Goal: Task Accomplishment & Management: Use online tool/utility

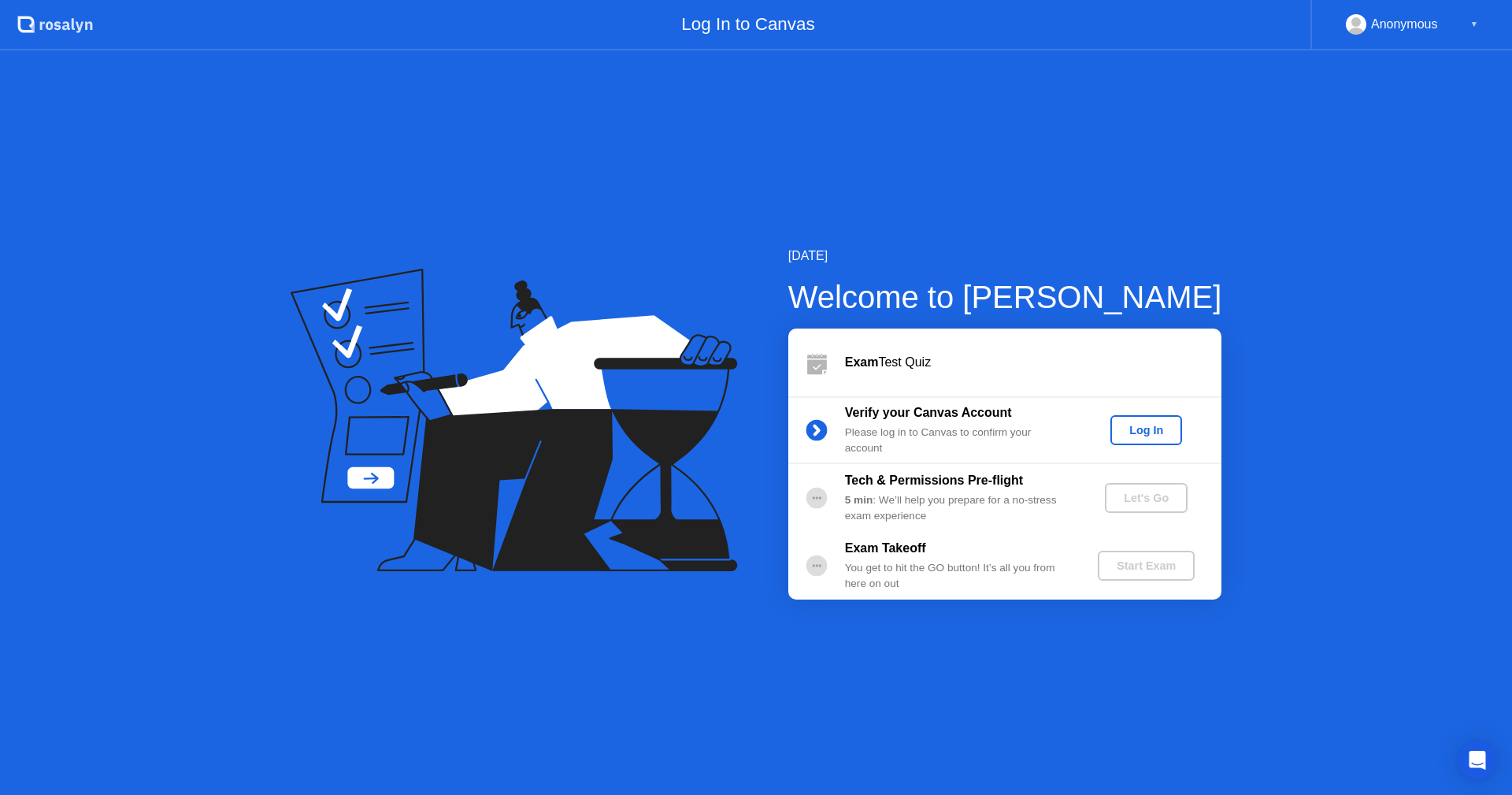
click at [1155, 427] on div "Log In" at bounding box center [1146, 430] width 59 height 12
click at [1164, 497] on div "Let's Go" at bounding box center [1146, 498] width 70 height 12
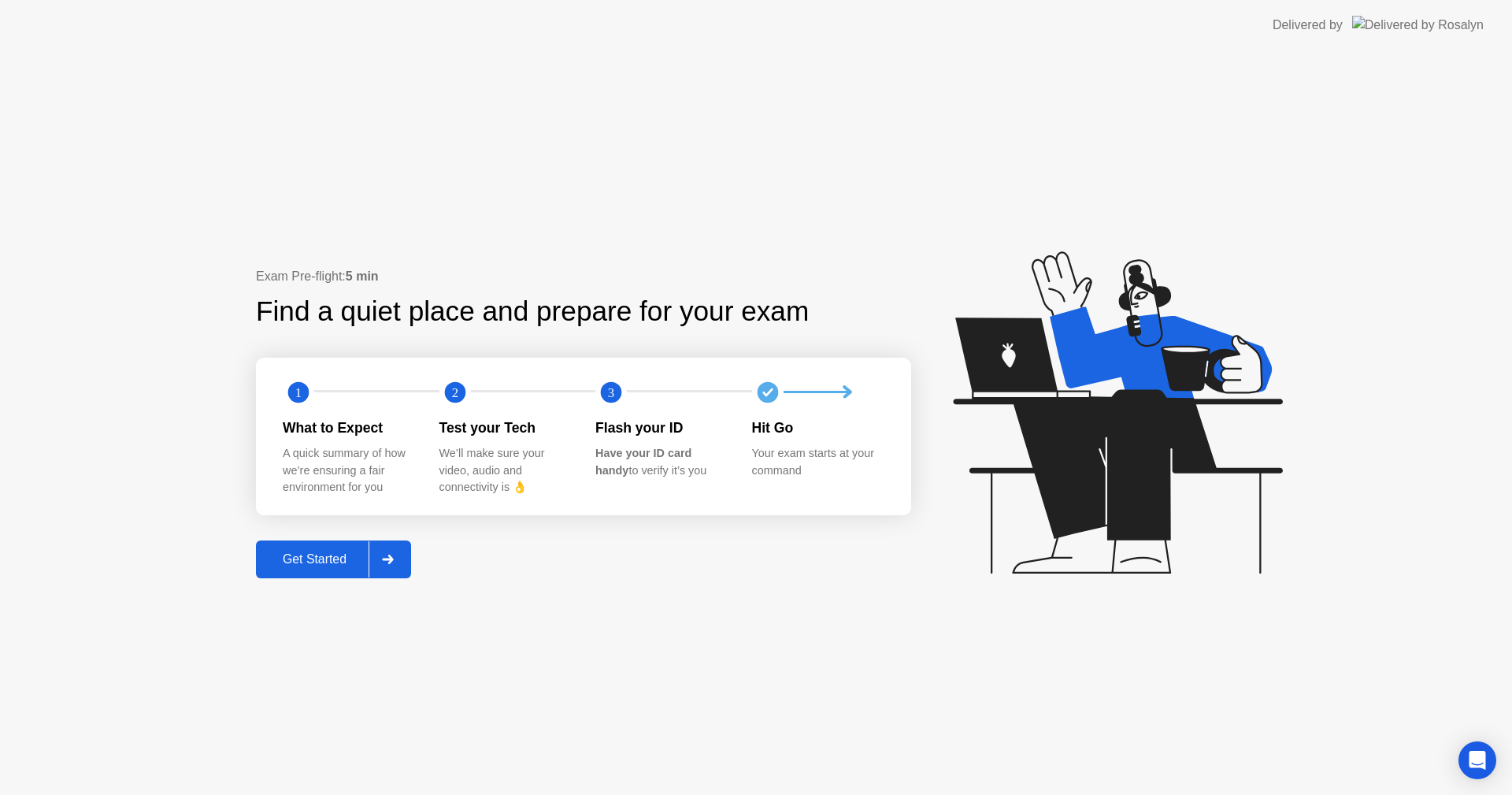
click at [340, 549] on button "Get Started" at bounding box center [333, 559] width 155 height 38
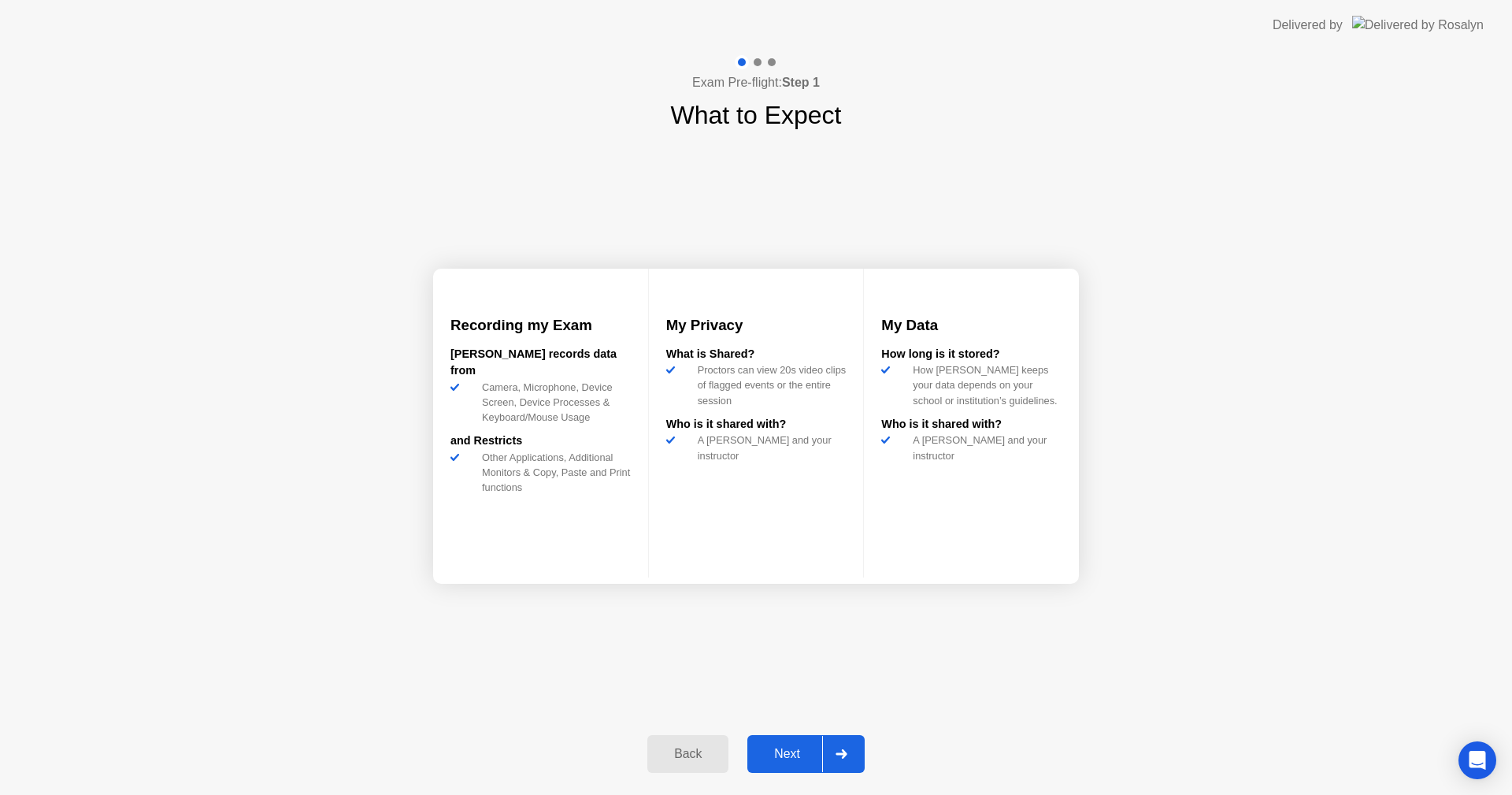
click at [780, 754] on div "Next" at bounding box center [787, 754] width 70 height 14
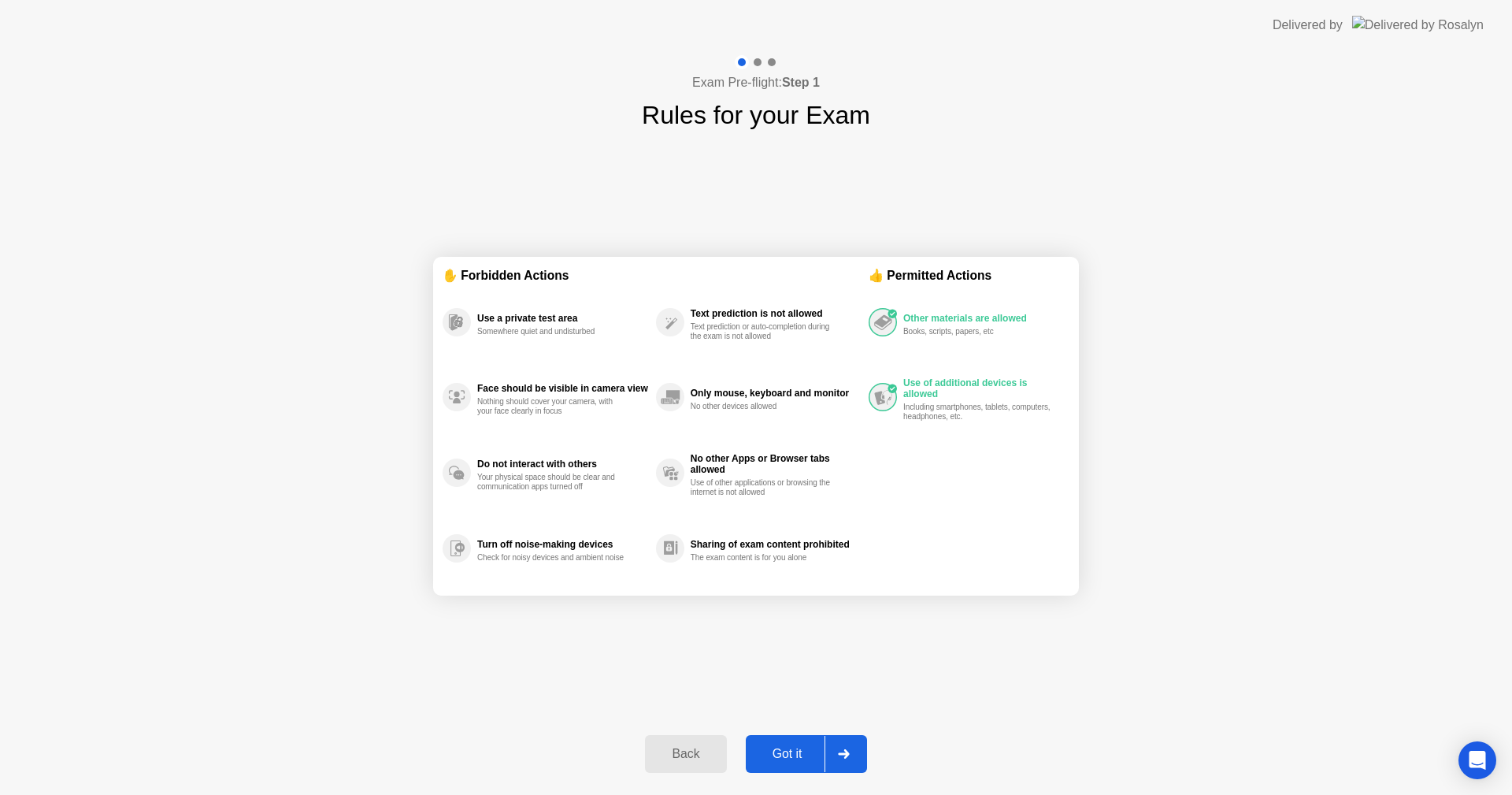
click at [795, 770] on button "Got it" at bounding box center [806, 754] width 121 height 38
select select "**********"
select select "*******"
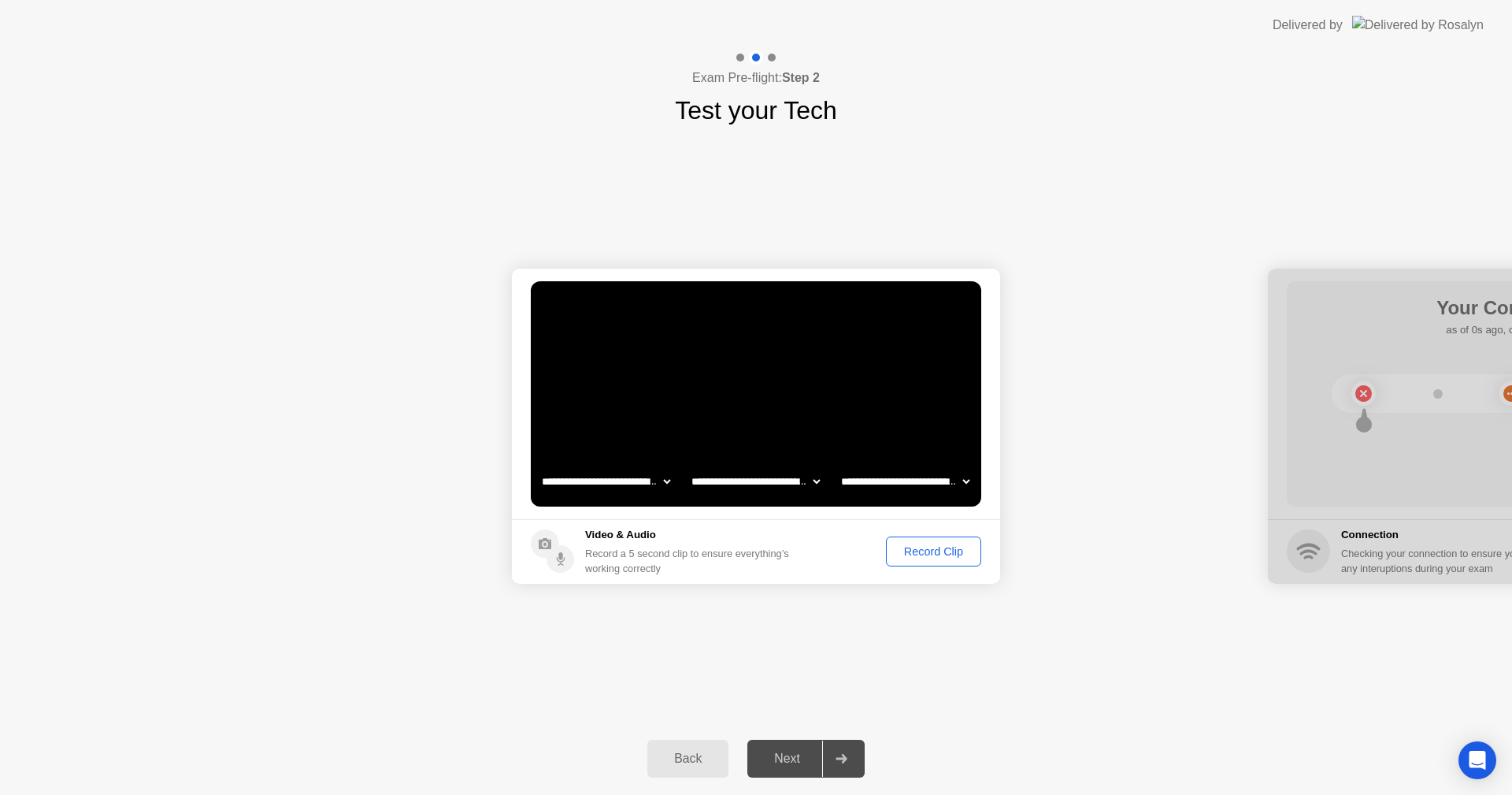
drag, startPoint x: 574, startPoint y: 1, endPoint x: 1065, endPoint y: 81, distance: 497.5
click at [1065, 81] on app-layout-with-logo "**********" at bounding box center [756, 398] width 1512 height 795
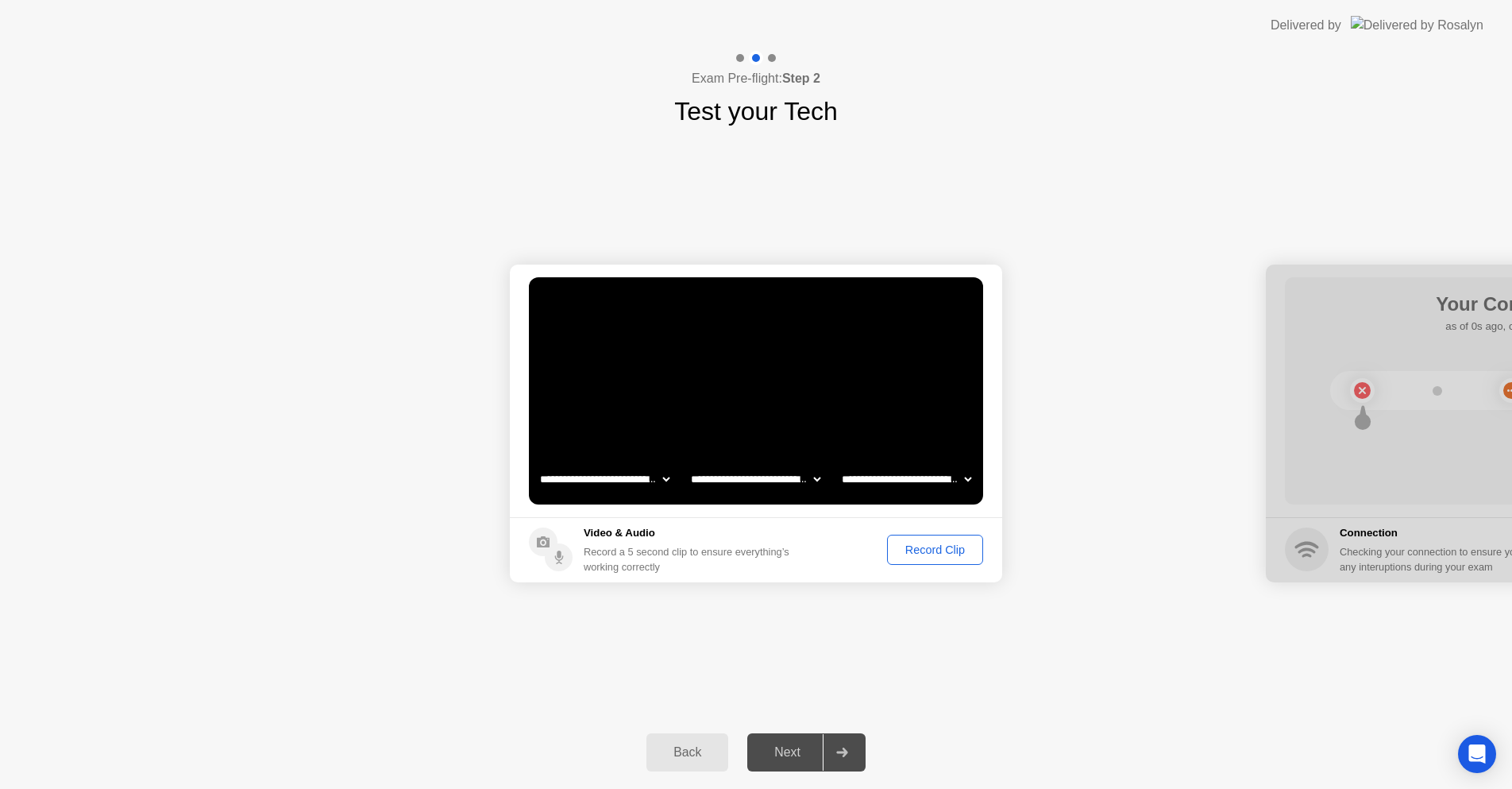
click at [927, 543] on div "Record Clip" at bounding box center [934, 549] width 85 height 13
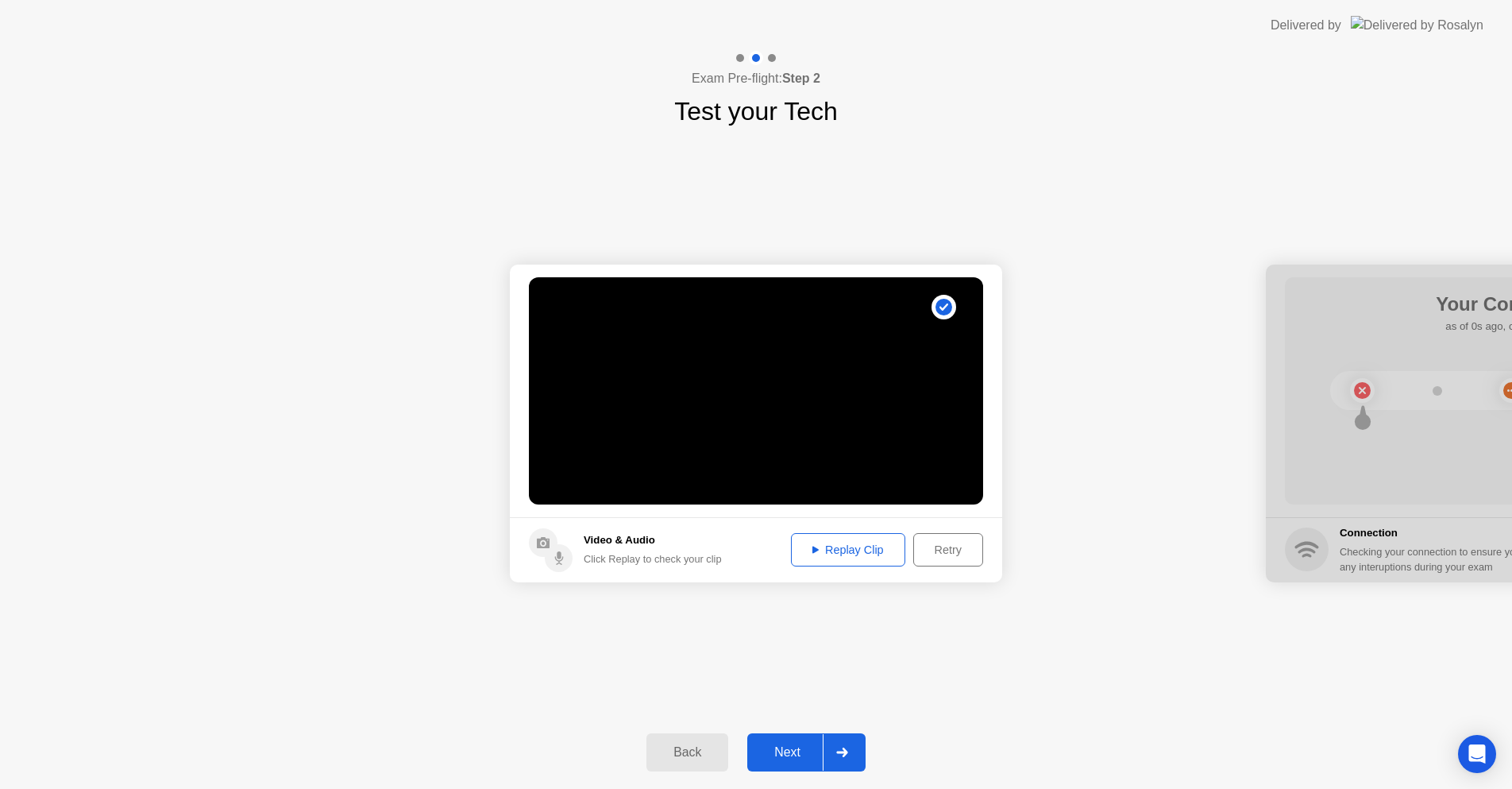
click at [861, 546] on div "Replay Clip" at bounding box center [848, 549] width 103 height 13
click at [857, 548] on div "Replay Clip" at bounding box center [848, 549] width 103 height 13
click at [957, 543] on div "Retry" at bounding box center [949, 549] width 59 height 13
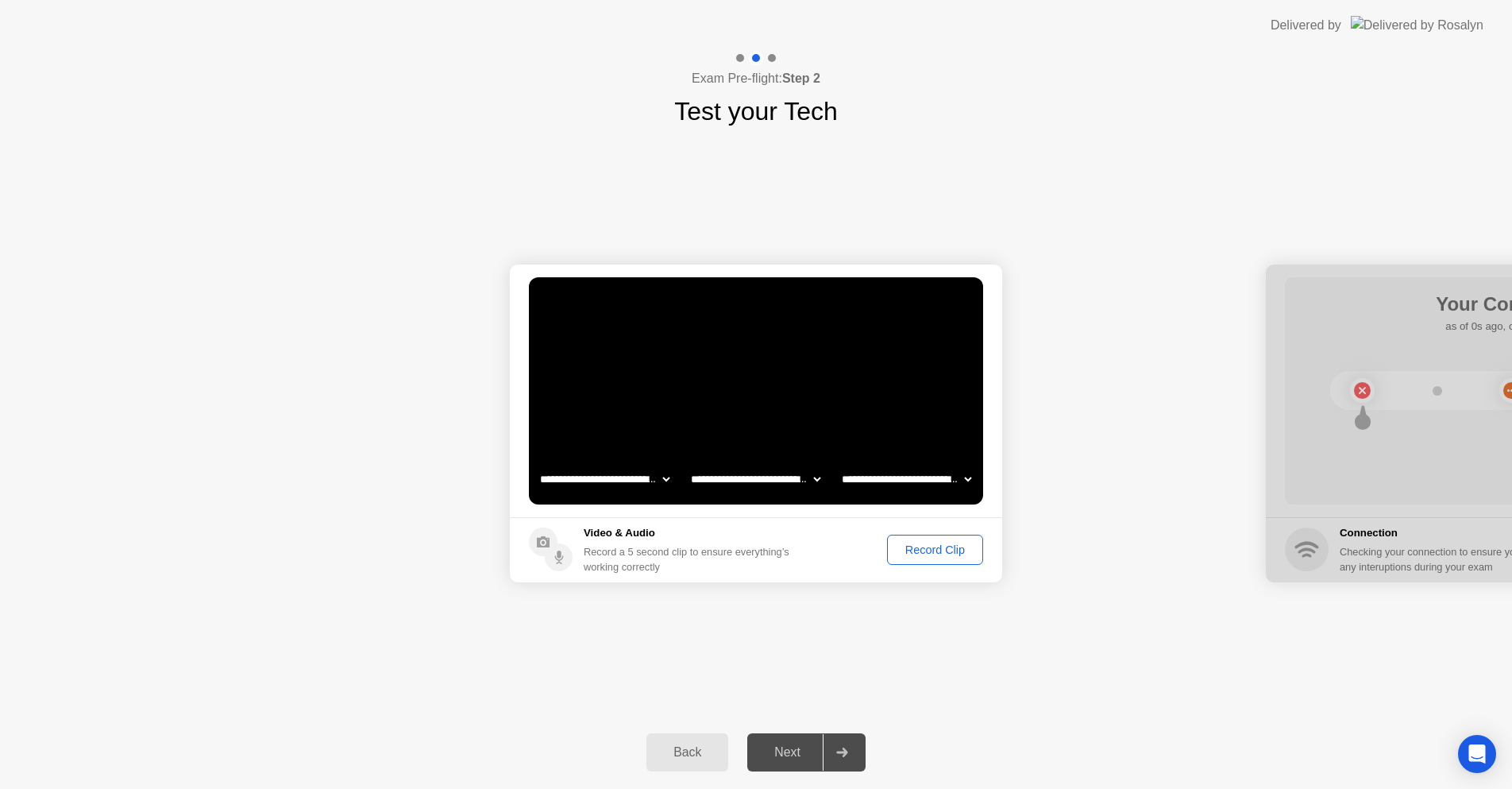
click at [930, 560] on button "Record Clip" at bounding box center [934, 550] width 96 height 30
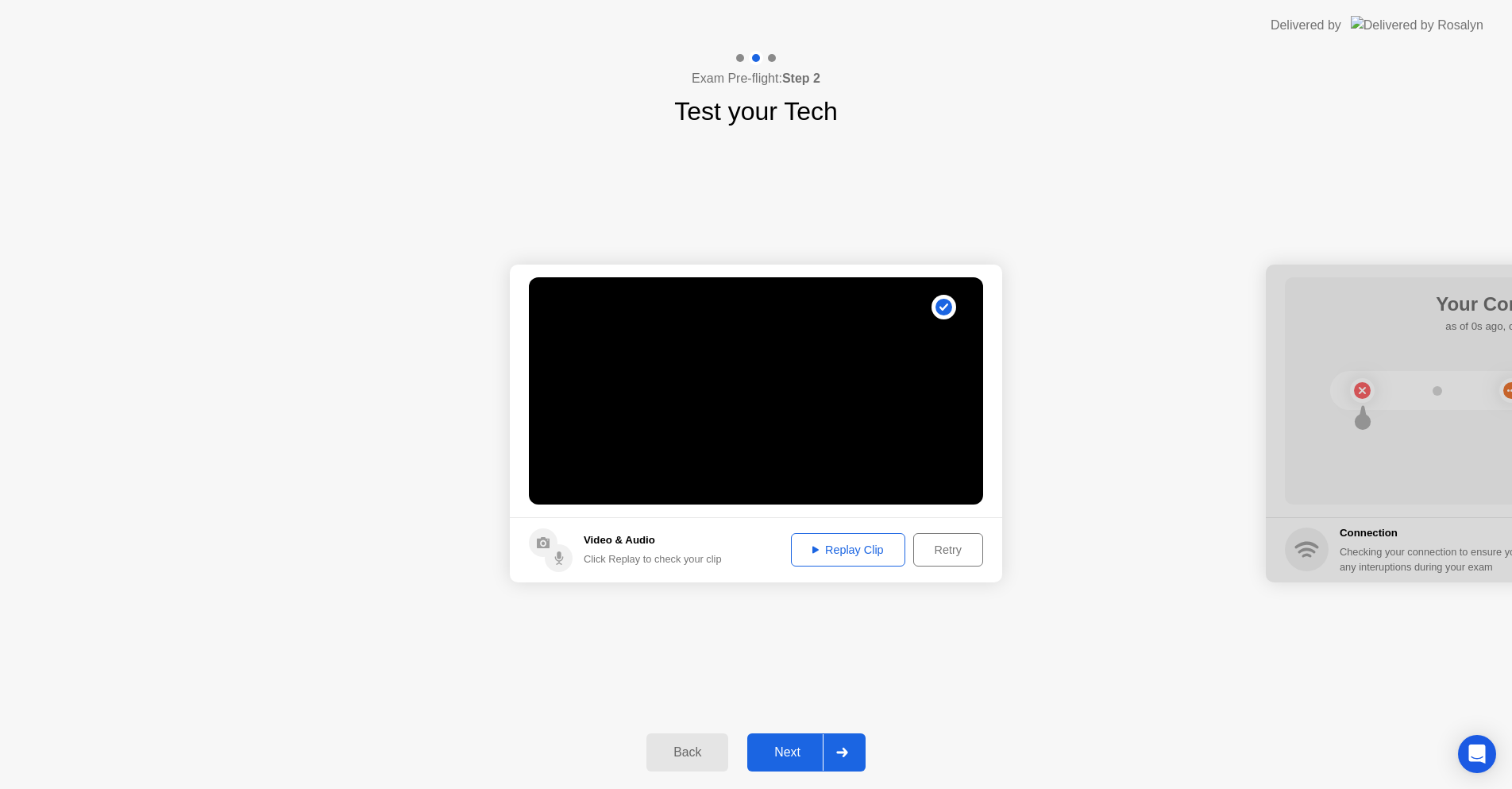
click at [813, 549] on icon at bounding box center [815, 550] width 6 height 7
click at [1139, 216] on div "**********" at bounding box center [756, 423] width 1512 height 586
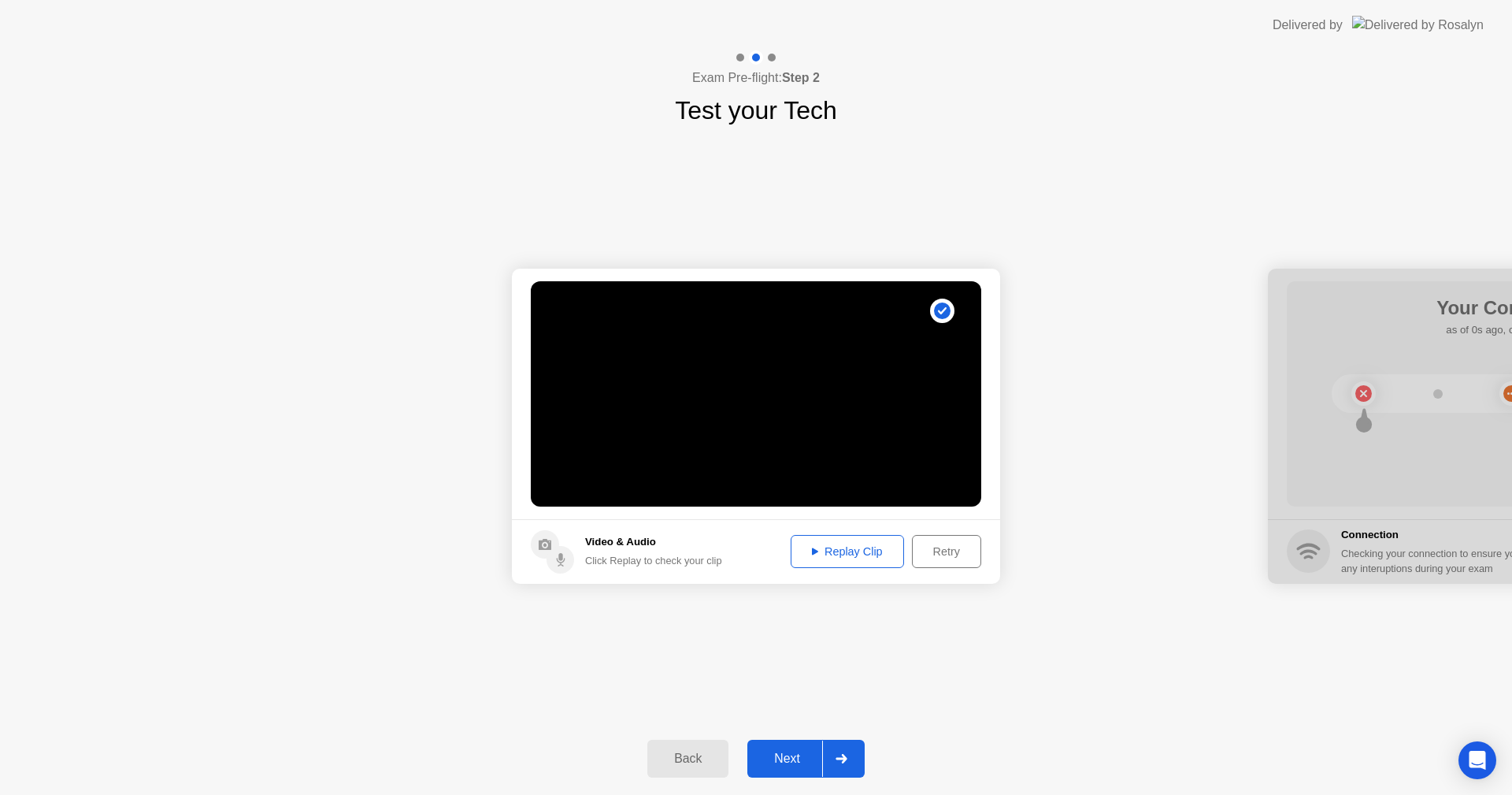
click at [604, 562] on div "Click Replay to check your clip" at bounding box center [654, 560] width 137 height 15
click at [540, 569] on icon at bounding box center [552, 552] width 43 height 43
click at [564, 553] on circle at bounding box center [560, 559] width 27 height 28
click at [549, 532] on circle at bounding box center [545, 545] width 28 height 28
click at [566, 568] on circle at bounding box center [560, 559] width 27 height 28
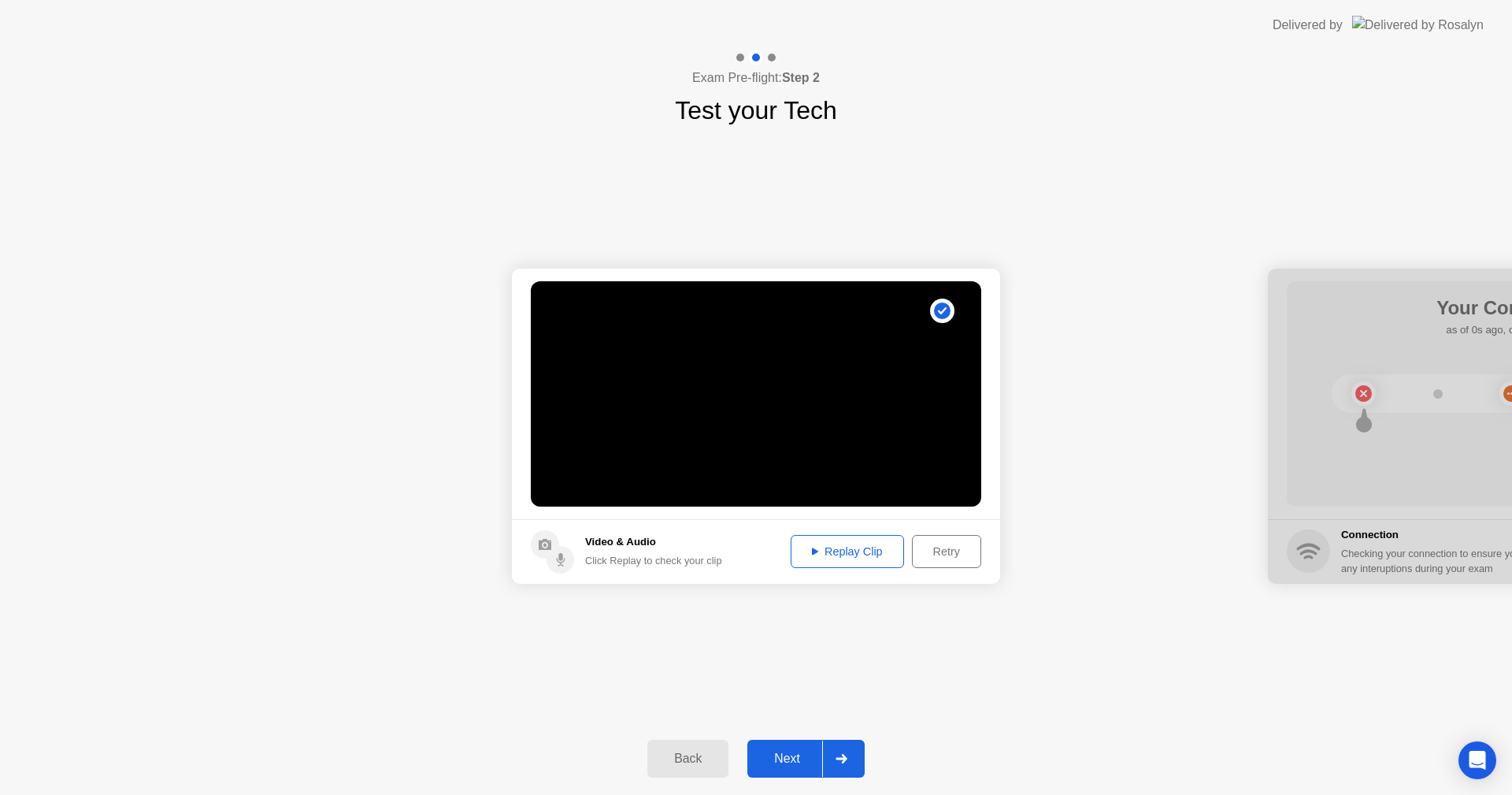
click at [549, 548] on icon at bounding box center [544, 544] width 12 height 11
click at [567, 566] on circle at bounding box center [560, 559] width 27 height 28
click at [546, 545] on icon at bounding box center [544, 544] width 12 height 11
click at [771, 763] on div "Next" at bounding box center [787, 759] width 70 height 14
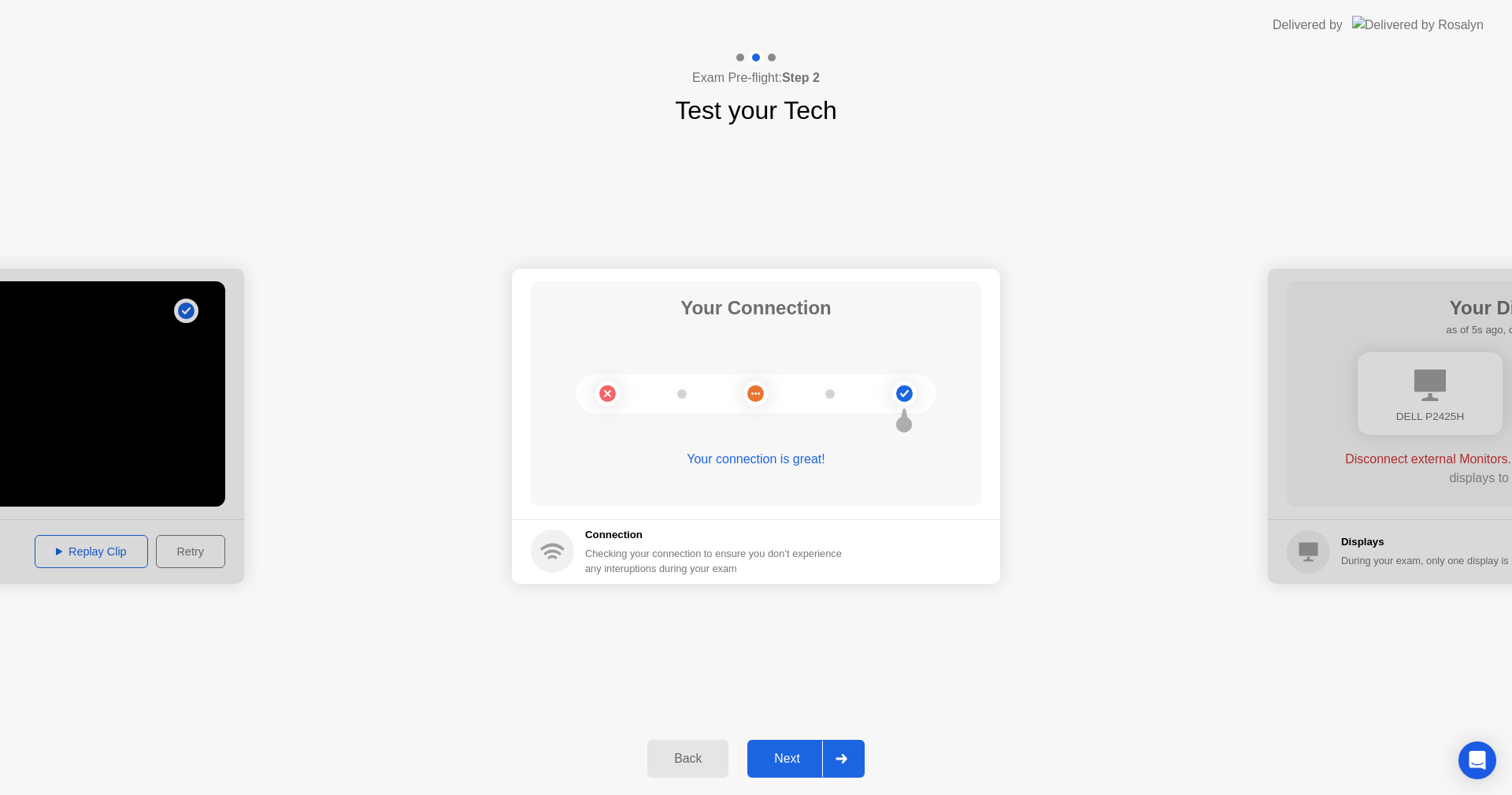
click at [771, 762] on div "Next" at bounding box center [787, 759] width 70 height 14
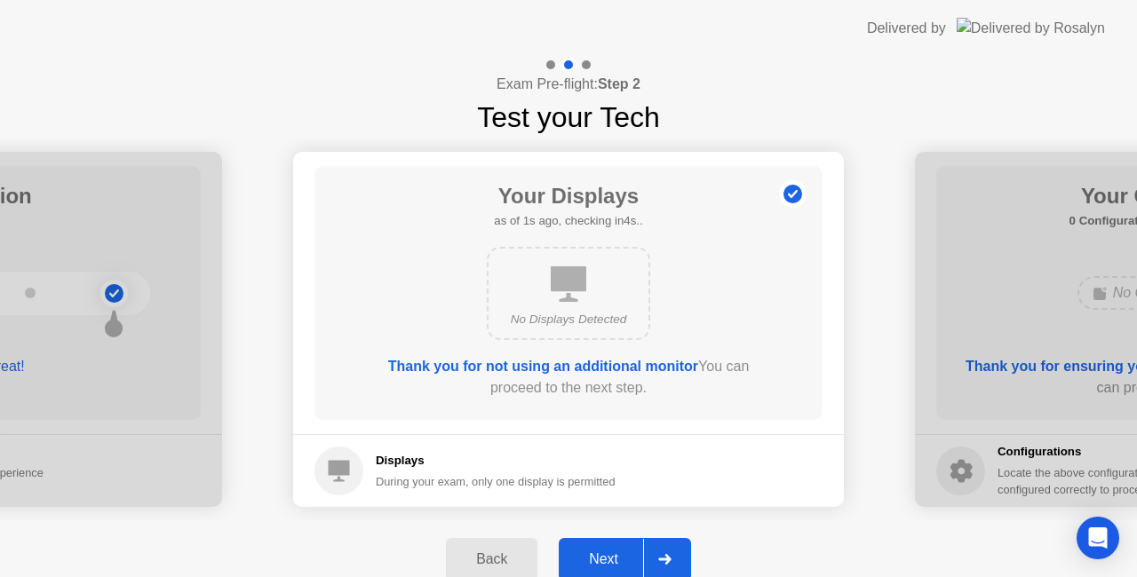
click at [597, 561] on div "Next" at bounding box center [603, 560] width 79 height 16
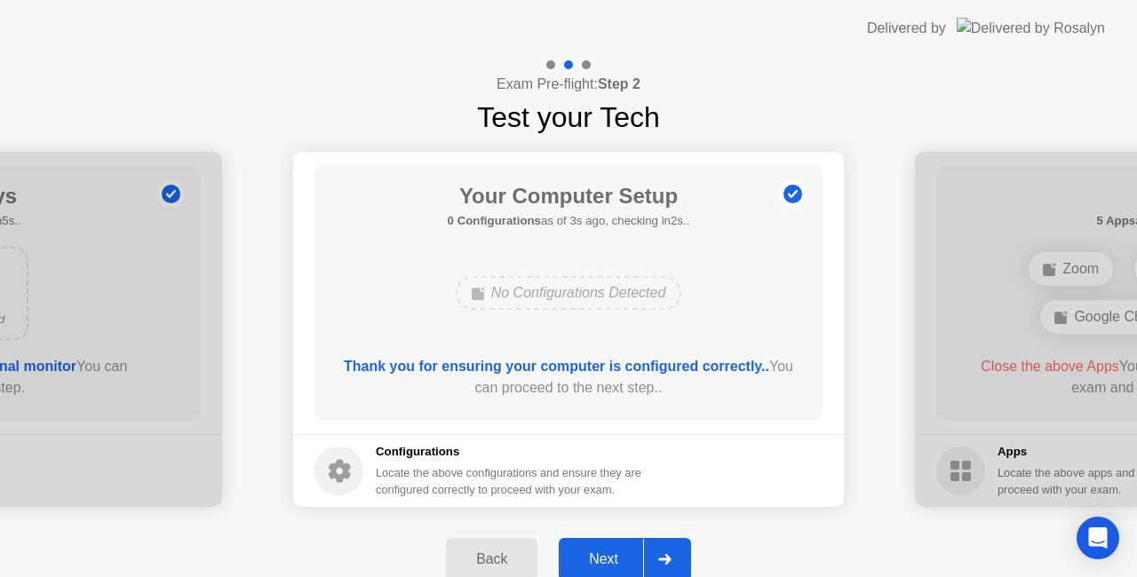
click at [597, 561] on div "Next" at bounding box center [603, 560] width 79 height 16
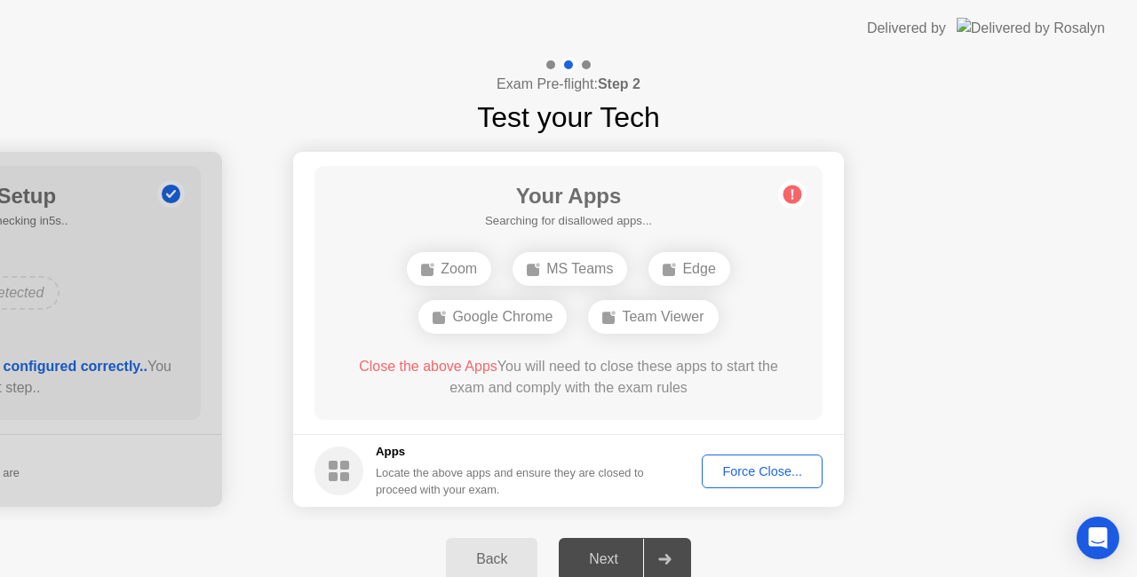
click at [748, 467] on div "Force Close..." at bounding box center [762, 471] width 108 height 14
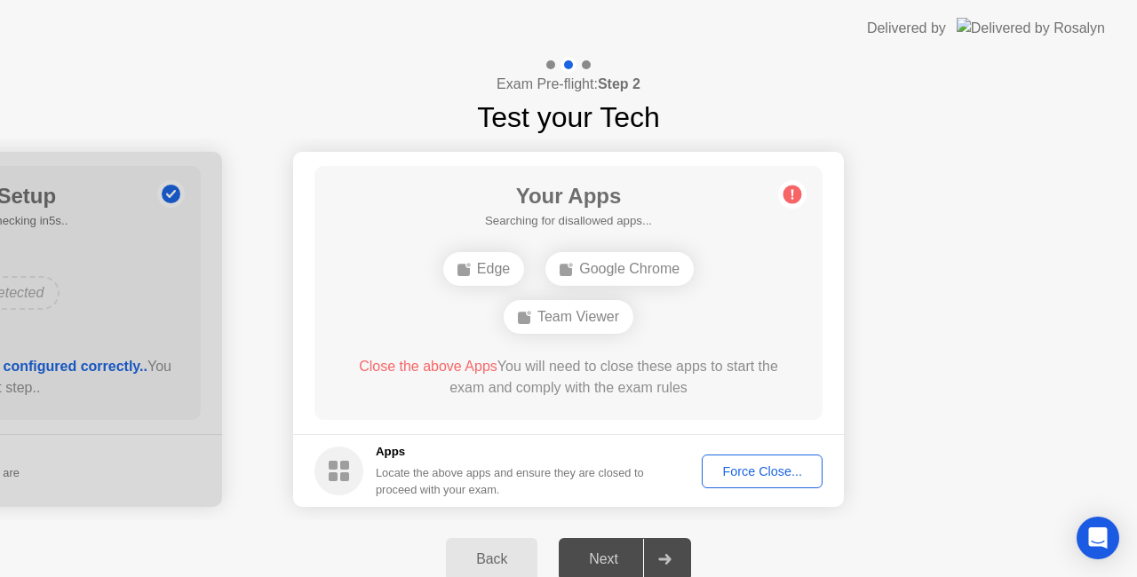
click at [763, 457] on button "Force Close..." at bounding box center [762, 472] width 121 height 34
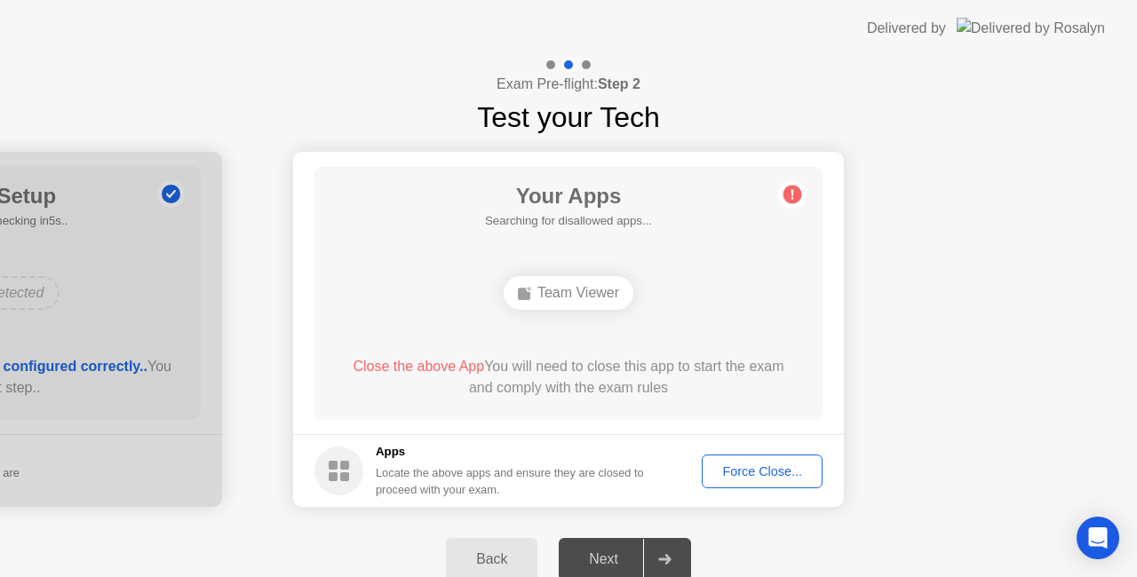
click at [831, 536] on div "Back Next" at bounding box center [568, 559] width 1137 height 78
